Goal: Communication & Community: Answer question/provide support

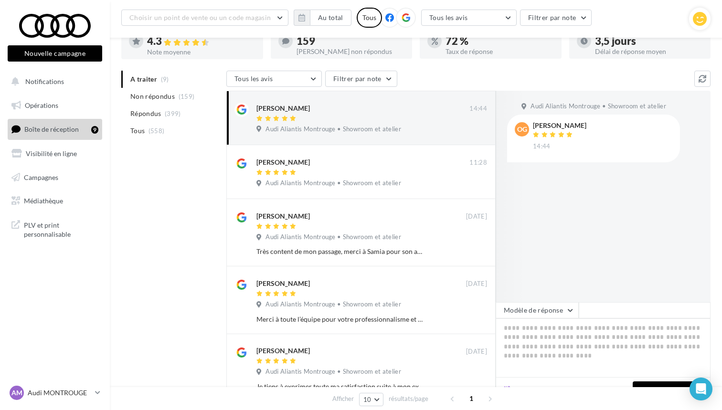
scroll to position [83, 0]
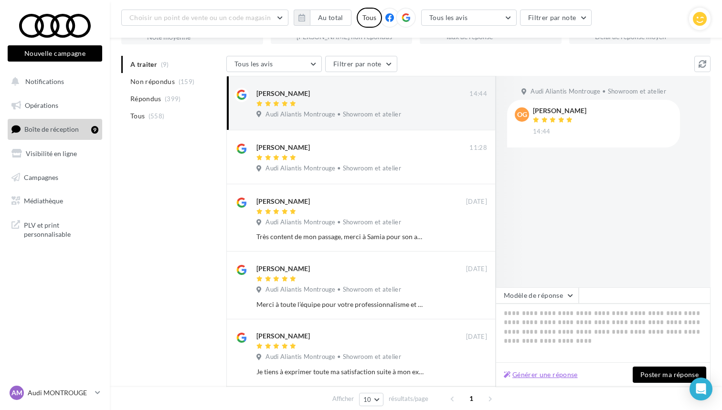
click at [551, 373] on button "Générer une réponse" at bounding box center [541, 374] width 82 height 11
type textarea "**********"
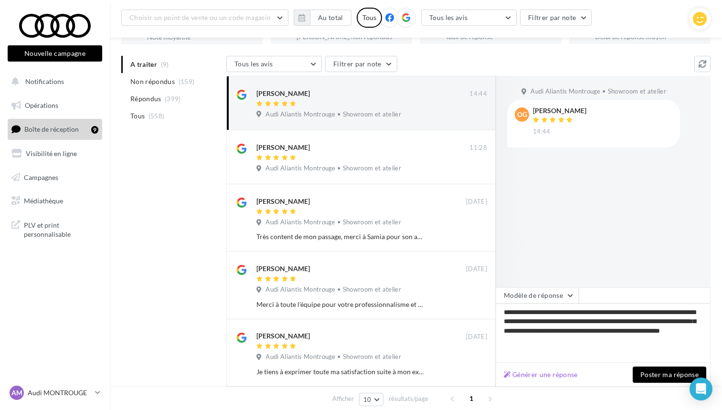
click at [643, 372] on button "Poster ma réponse" at bounding box center [668, 374] width 73 height 16
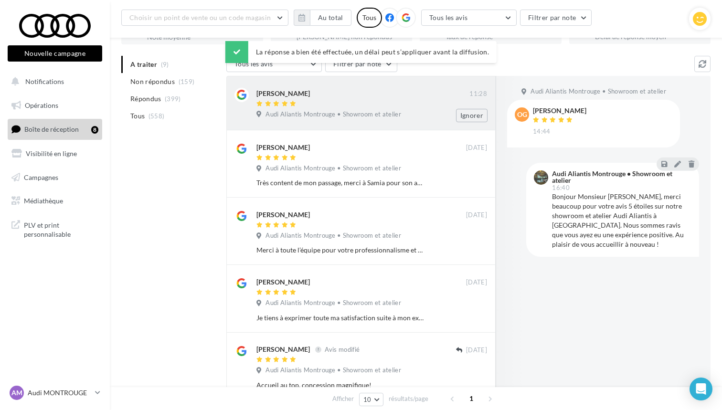
click at [354, 93] on div "[PERSON_NAME]" at bounding box center [362, 93] width 213 height 10
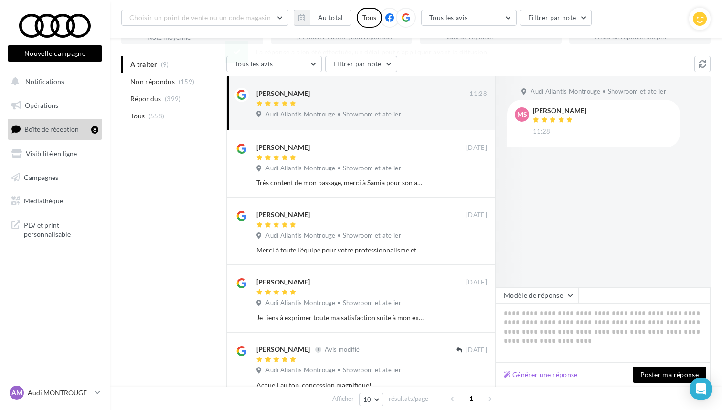
click at [536, 373] on button "Générer une réponse" at bounding box center [541, 374] width 82 height 11
type textarea "**********"
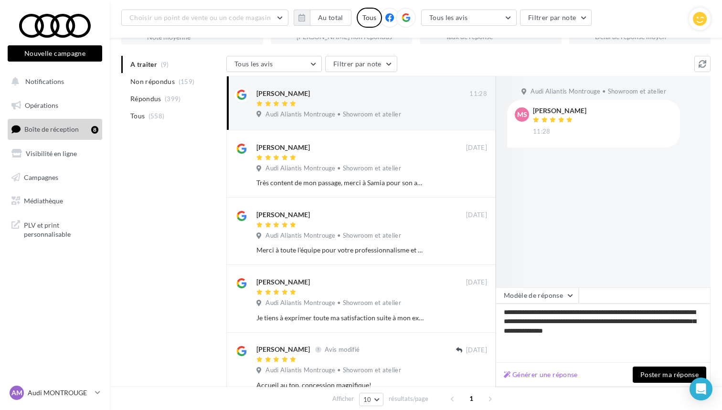
click at [664, 378] on button "Poster ma réponse" at bounding box center [668, 374] width 73 height 16
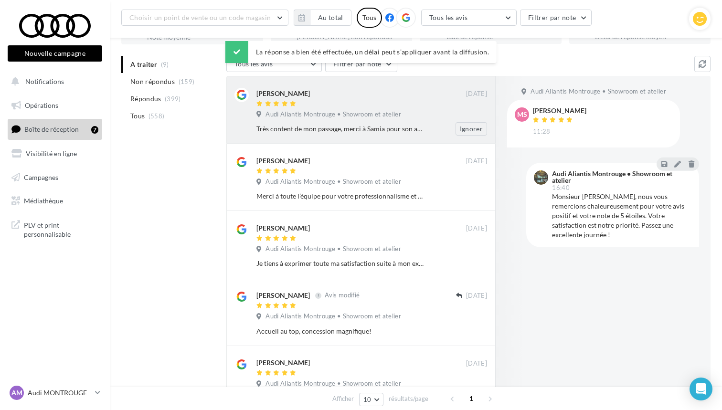
click at [389, 130] on div "Très content de mon passage, merci à Samia pour son accueil, son professionnali…" at bounding box center [340, 129] width 168 height 10
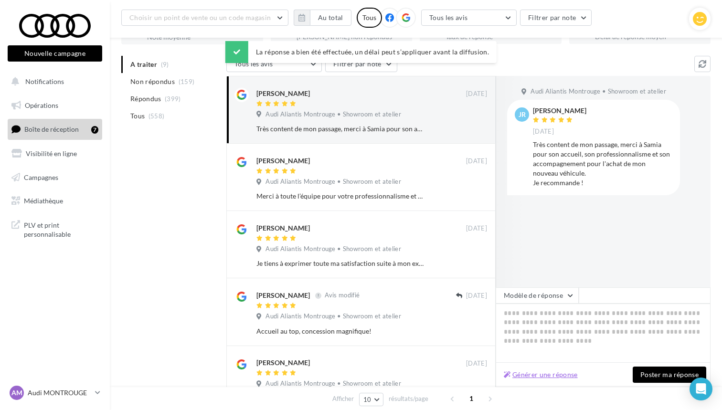
click at [544, 379] on button "Générer une réponse" at bounding box center [541, 374] width 82 height 11
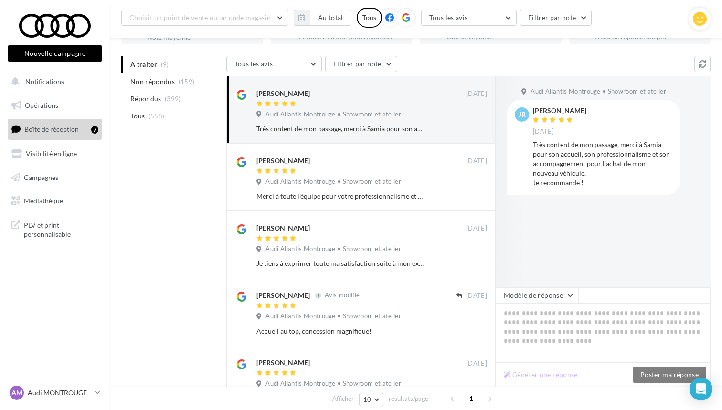
type textarea "**********"
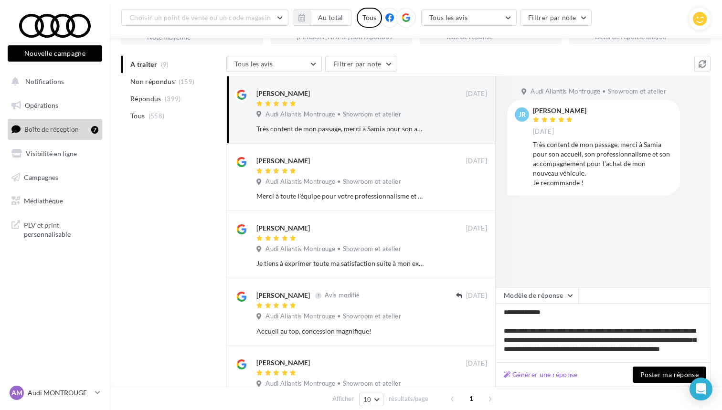
click at [659, 378] on button "Poster ma réponse" at bounding box center [668, 374] width 73 height 16
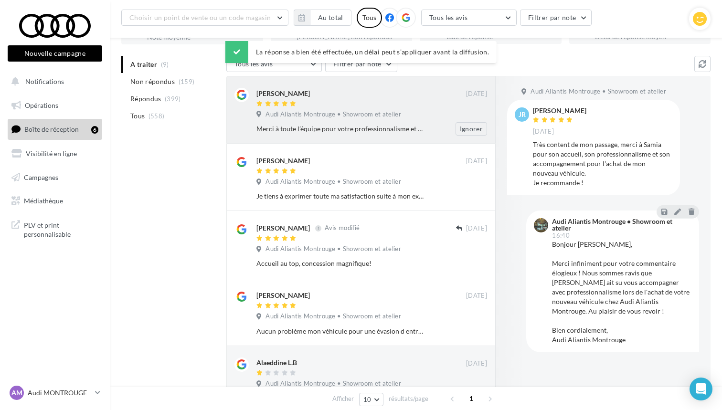
click at [351, 116] on span "Audi Aliantis Montrouge • Showroom et atelier" at bounding box center [333, 114] width 136 height 9
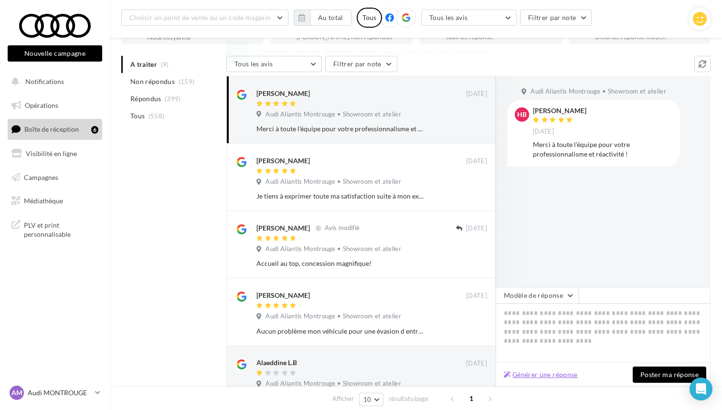
click at [529, 377] on button "Générer une réponse" at bounding box center [541, 374] width 82 height 11
type textarea "**********"
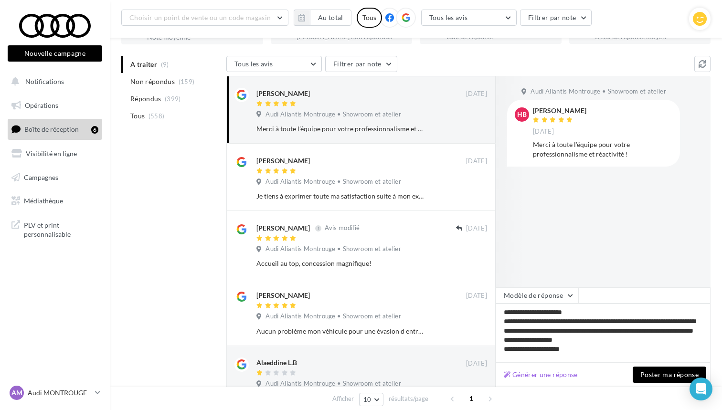
click at [659, 377] on button "Poster ma réponse" at bounding box center [668, 374] width 73 height 16
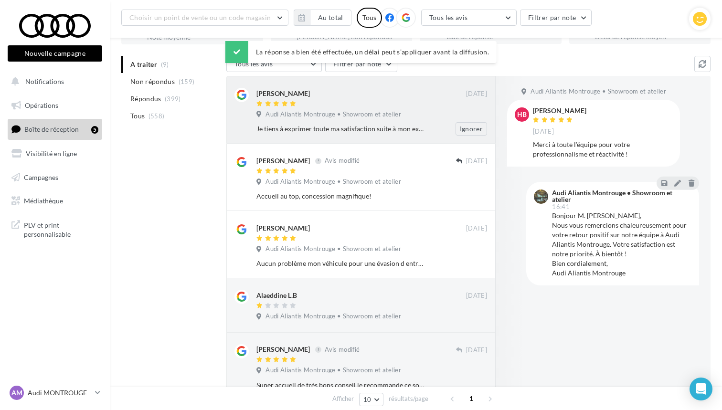
click at [354, 117] on span "Audi Aliantis Montrouge • Showroom et atelier" at bounding box center [333, 114] width 136 height 9
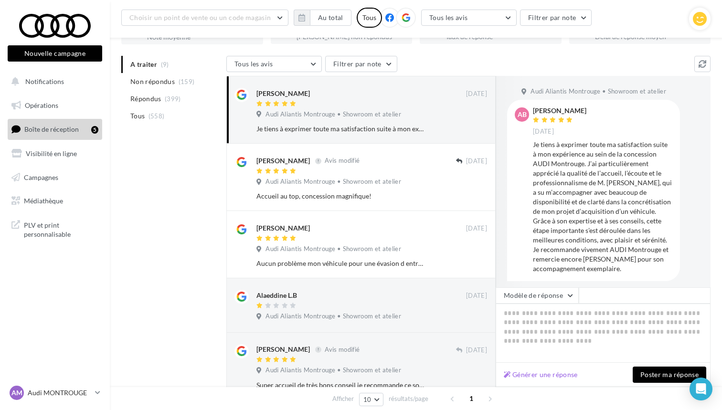
click at [545, 364] on div "Générer une réponse Poster ma réponse" at bounding box center [602, 375] width 215 height 24
click at [544, 373] on button "Générer une réponse" at bounding box center [541, 374] width 82 height 11
type textarea "**********"
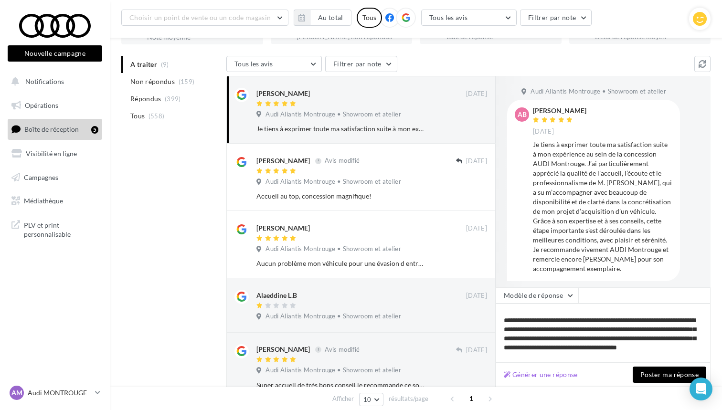
scroll to position [11, 0]
click at [658, 372] on button "Poster ma réponse" at bounding box center [668, 374] width 73 height 16
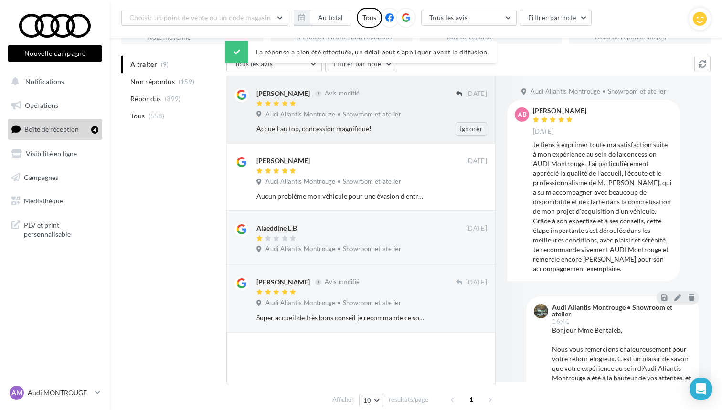
click at [372, 115] on span "Audi Aliantis Montrouge • Showroom et atelier" at bounding box center [333, 114] width 136 height 9
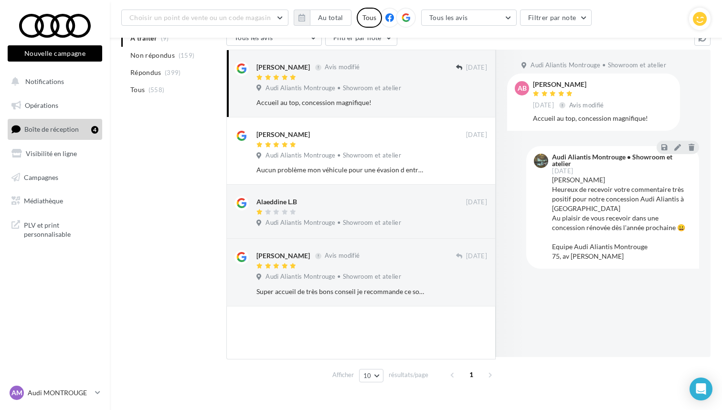
scroll to position [112, 0]
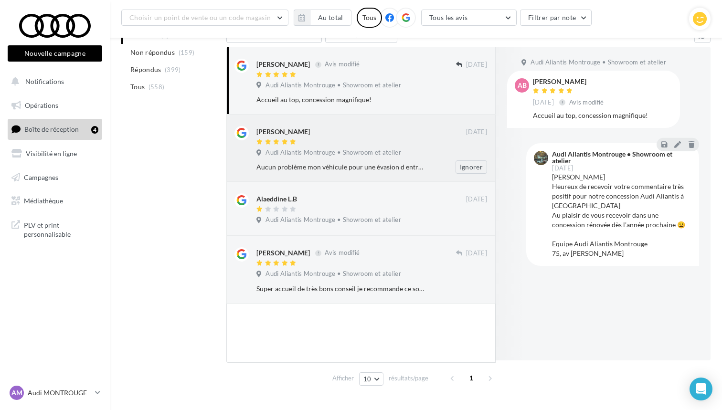
click at [364, 143] on div at bounding box center [360, 142] width 209 height 8
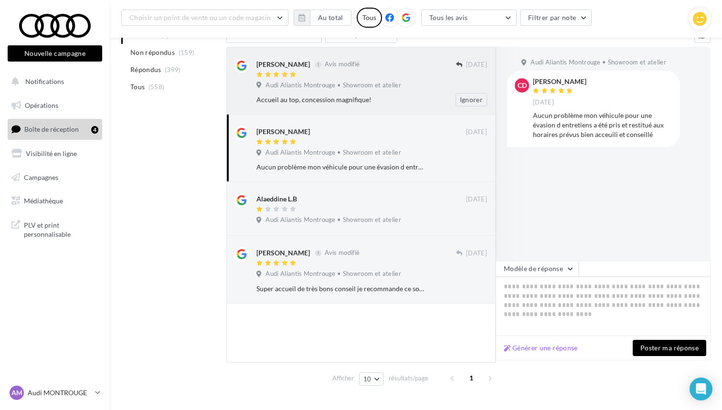
click at [353, 97] on div "Accueil au top, concession magnifique!" at bounding box center [340, 100] width 168 height 10
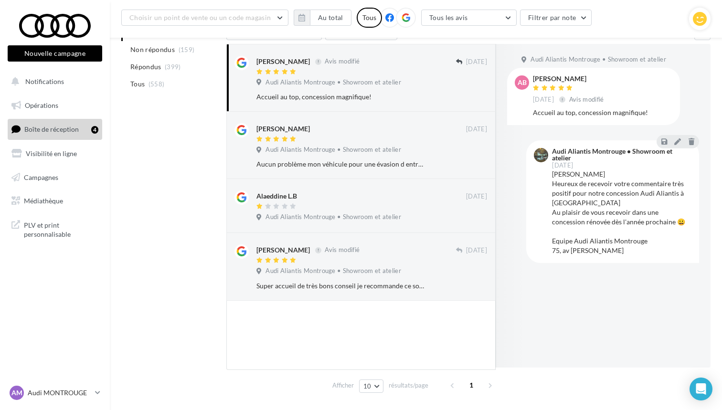
scroll to position [106, 0]
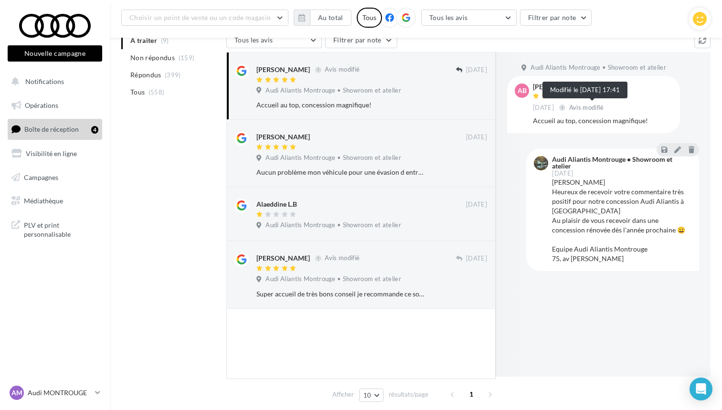
click at [565, 109] on div at bounding box center [562, 108] width 6 height 6
click at [374, 140] on div "[PERSON_NAME]" at bounding box center [360, 136] width 209 height 10
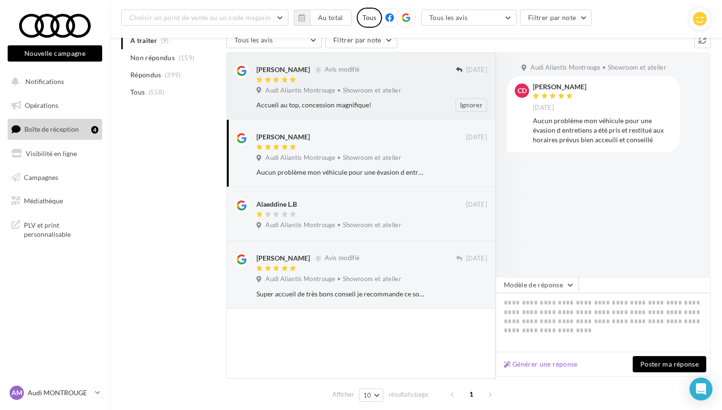
click at [371, 98] on div "Accueil au top, concession magnifique! Ignorer" at bounding box center [375, 104] width 238 height 13
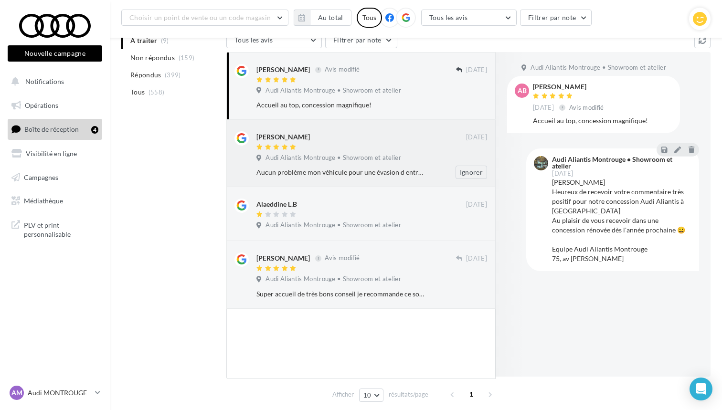
click at [371, 133] on div "[PERSON_NAME]" at bounding box center [360, 136] width 209 height 10
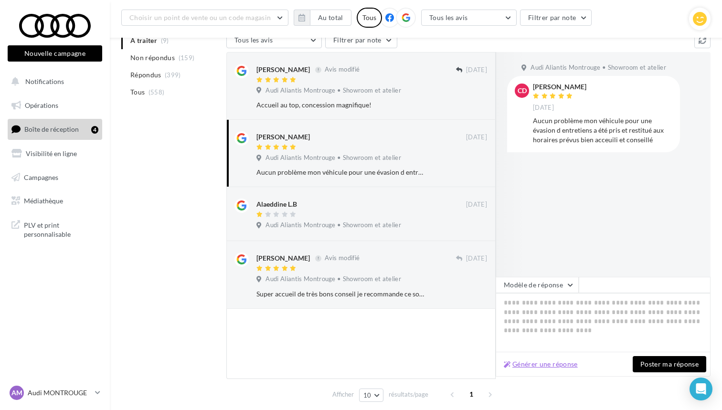
click at [557, 368] on button "Générer une réponse" at bounding box center [541, 363] width 82 height 11
type textarea "**********"
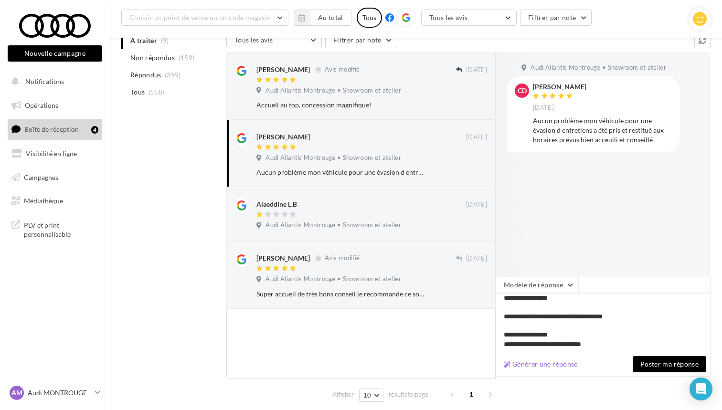
scroll to position [40, 0]
click at [655, 368] on button "Poster ma réponse" at bounding box center [668, 364] width 73 height 16
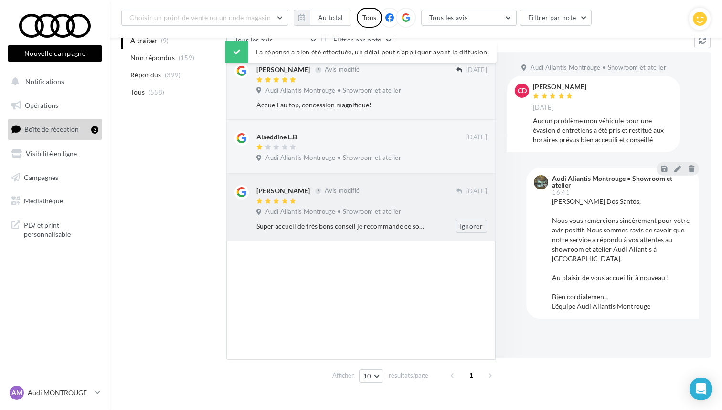
click at [356, 202] on div at bounding box center [355, 202] width 199 height 8
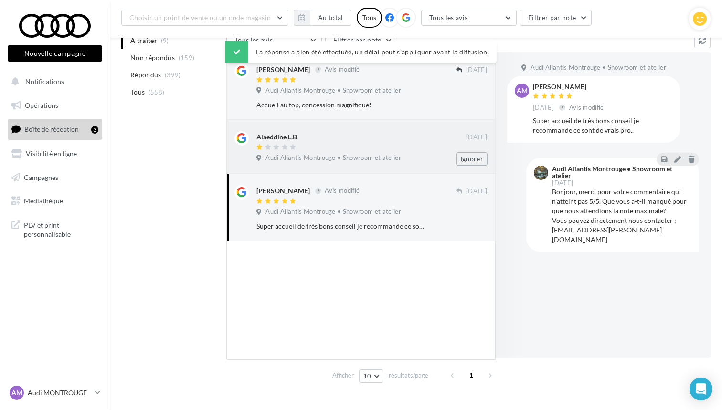
click at [359, 152] on div "Alaeddine L.B [DATE] Audi Aliantis Montrouge • Showroom et atelier Ignorer" at bounding box center [371, 148] width 230 height 34
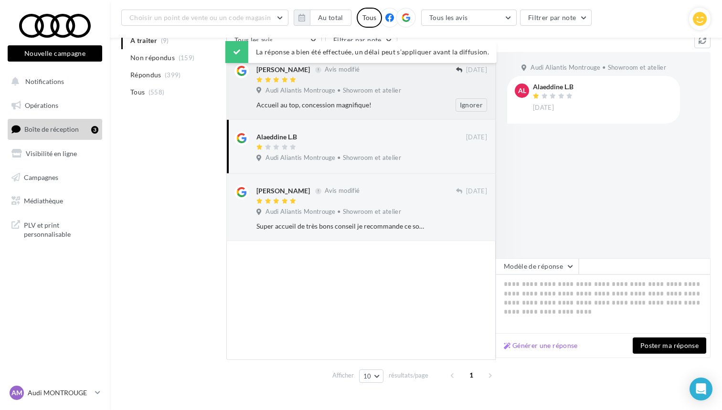
click at [357, 94] on div "Audi Aliantis Montrouge • Showroom et atelier" at bounding box center [371, 91] width 230 height 10
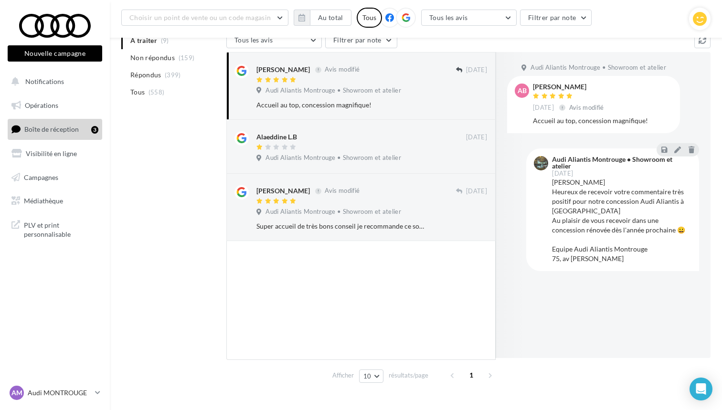
click at [144, 203] on div "A traiter (9) Non répondus (159) Répondus (399) Tous (558) Tous les avis Tous l…" at bounding box center [415, 209] width 589 height 355
click at [73, 394] on p "Audi MONTROUGE" at bounding box center [59, 393] width 63 height 10
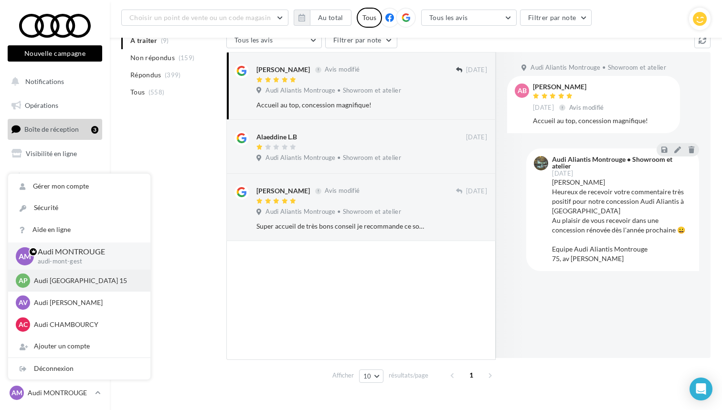
click at [68, 278] on p "Audi [GEOGRAPHIC_DATA] 15" at bounding box center [86, 281] width 105 height 10
